Goal: Information Seeking & Learning: Stay updated

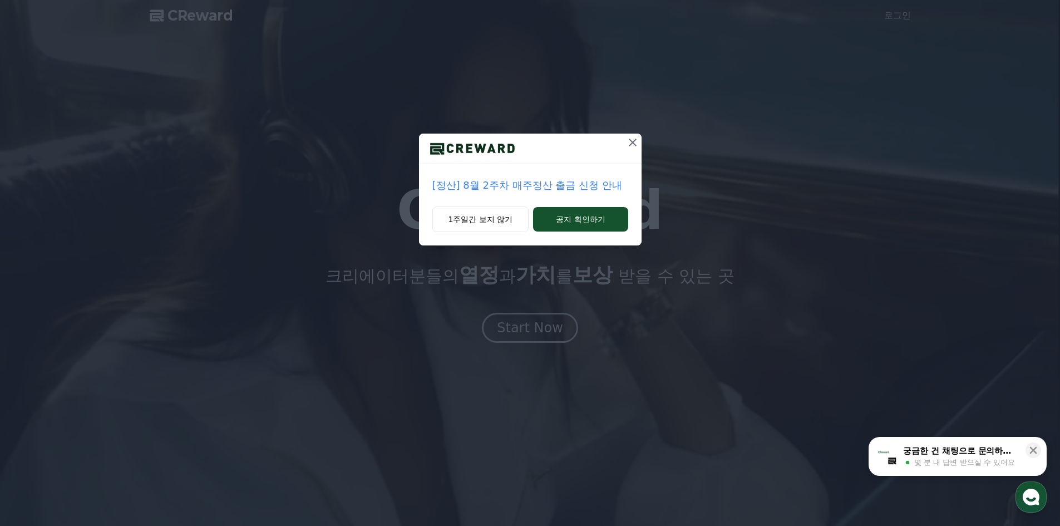
click at [557, 183] on p "[정산] 8월 2주차 매주정산 출금 신청 안내" at bounding box center [530, 186] width 196 height 16
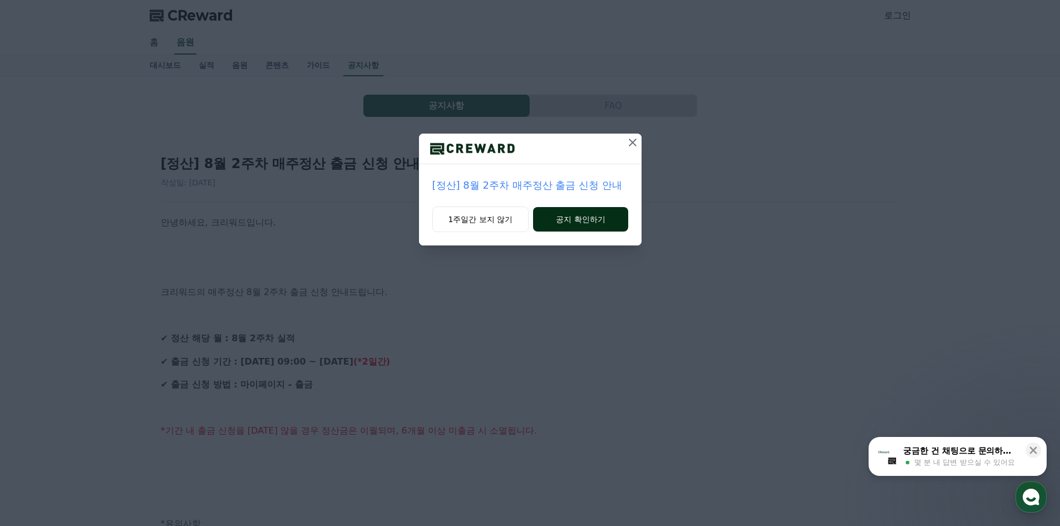
click at [579, 228] on button "공지 확인하기" at bounding box center [580, 219] width 95 height 24
click at [624, 139] on div "[정산] 8월 2주차 매주정산 출금 신청 안내 작성일: [DATE] 안녕하세요, 크리워드입니다. 크리워드의 매주정산 8월 2주차 출금 신청 안…" at bounding box center [530, 517] width 761 height 765
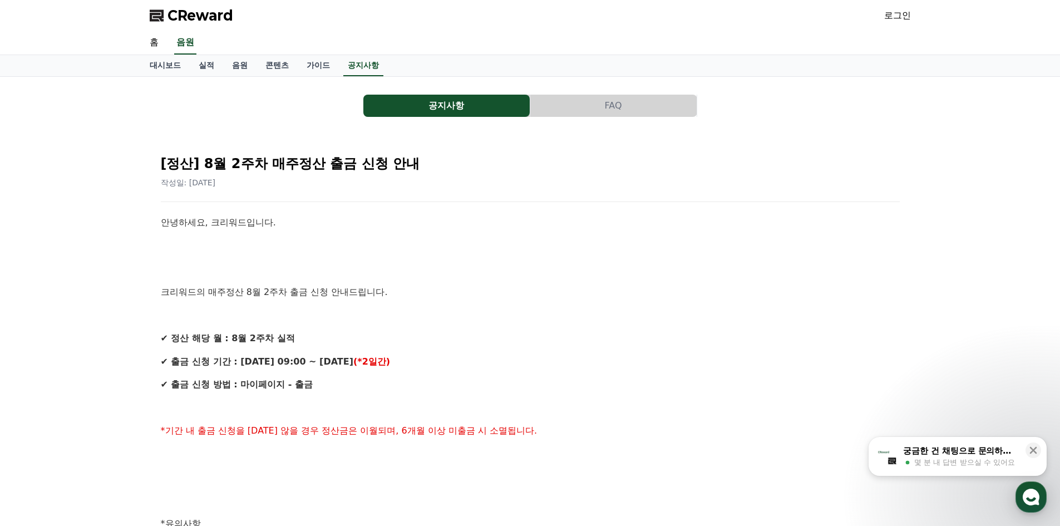
click at [210, 23] on span "CReward" at bounding box center [201, 16] width 66 height 18
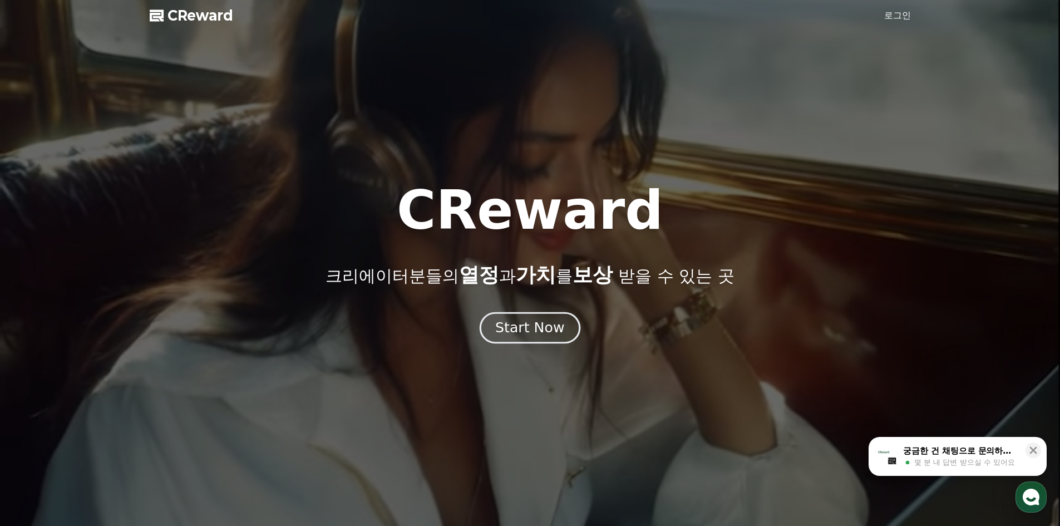
click at [501, 330] on div "Start Now" at bounding box center [529, 327] width 69 height 19
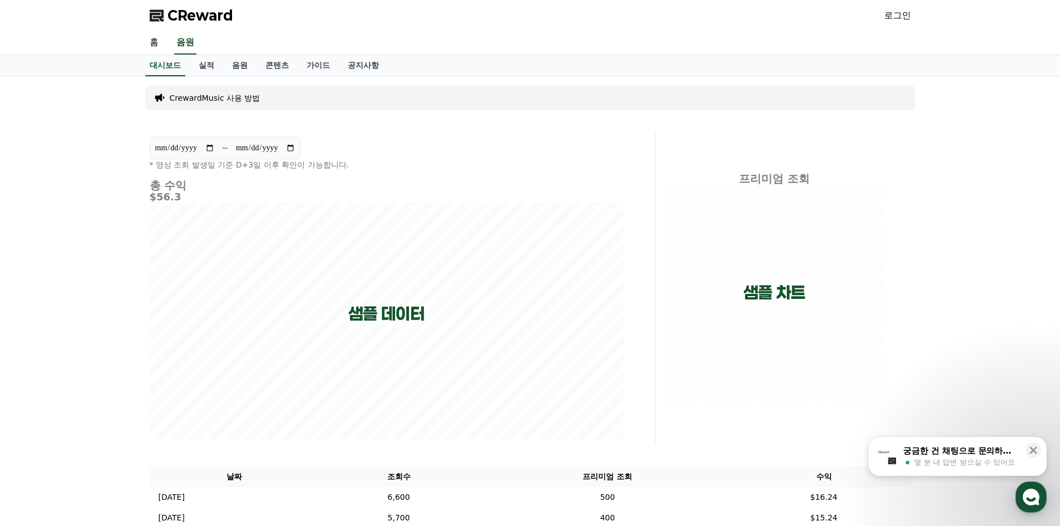
click at [203, 9] on span "CReward" at bounding box center [201, 16] width 66 height 18
